Goal: Task Accomplishment & Management: Use online tool/utility

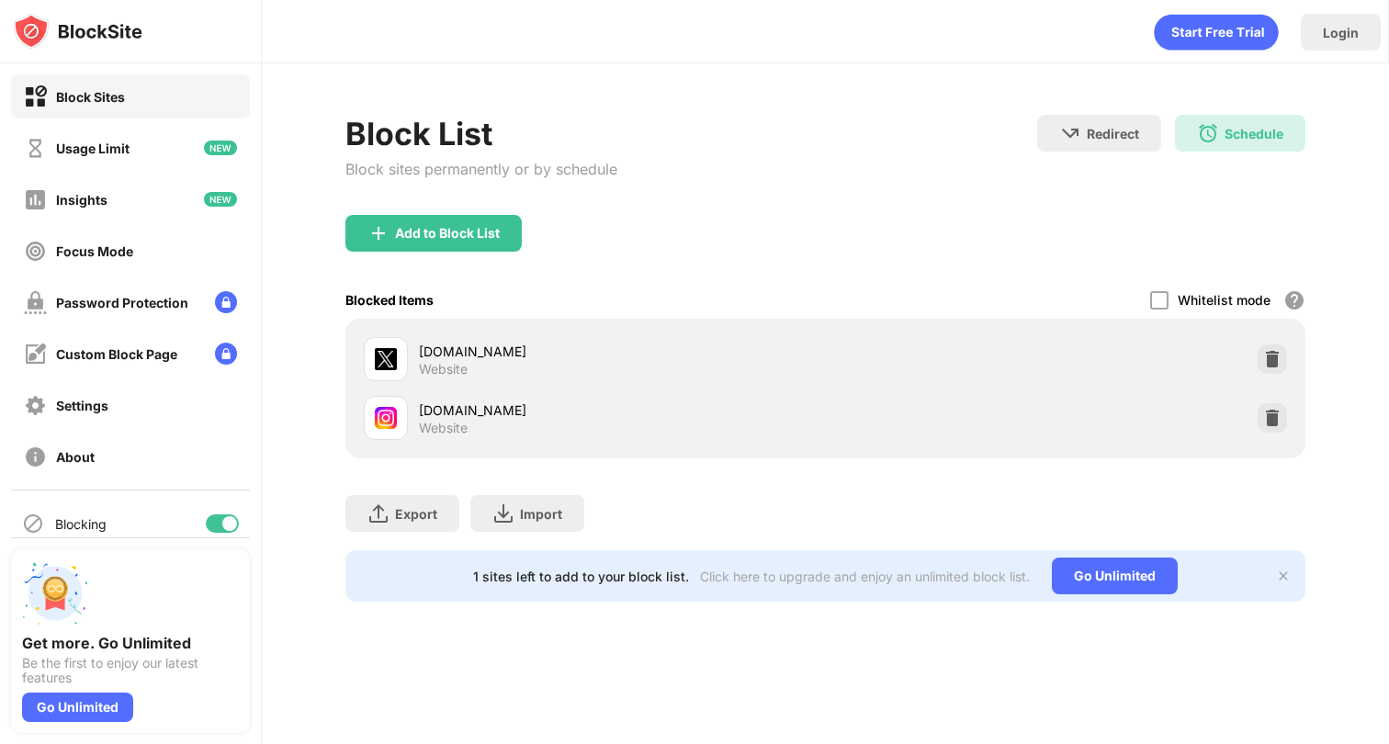
click at [233, 527] on div at bounding box center [229, 523] width 15 height 15
click at [235, 504] on div "Blocking" at bounding box center [130, 524] width 239 height 44
click at [230, 527] on div at bounding box center [222, 524] width 33 height 18
click at [231, 523] on div at bounding box center [229, 523] width 15 height 15
